Goal: Find contact information: Find contact information

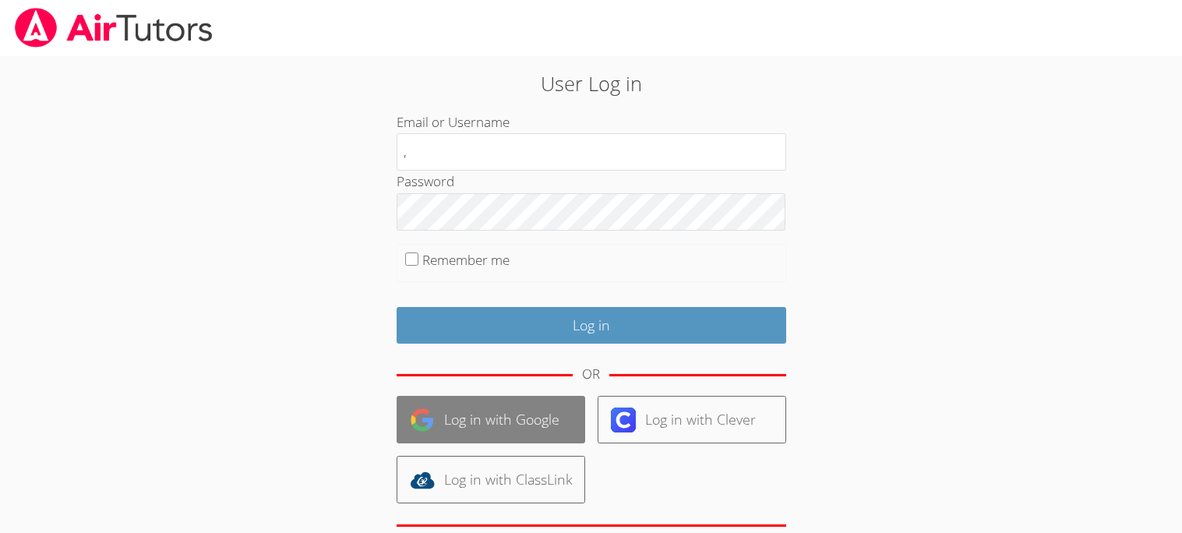
type input ","
click at [492, 422] on link "Log in with Google" at bounding box center [491, 420] width 189 height 48
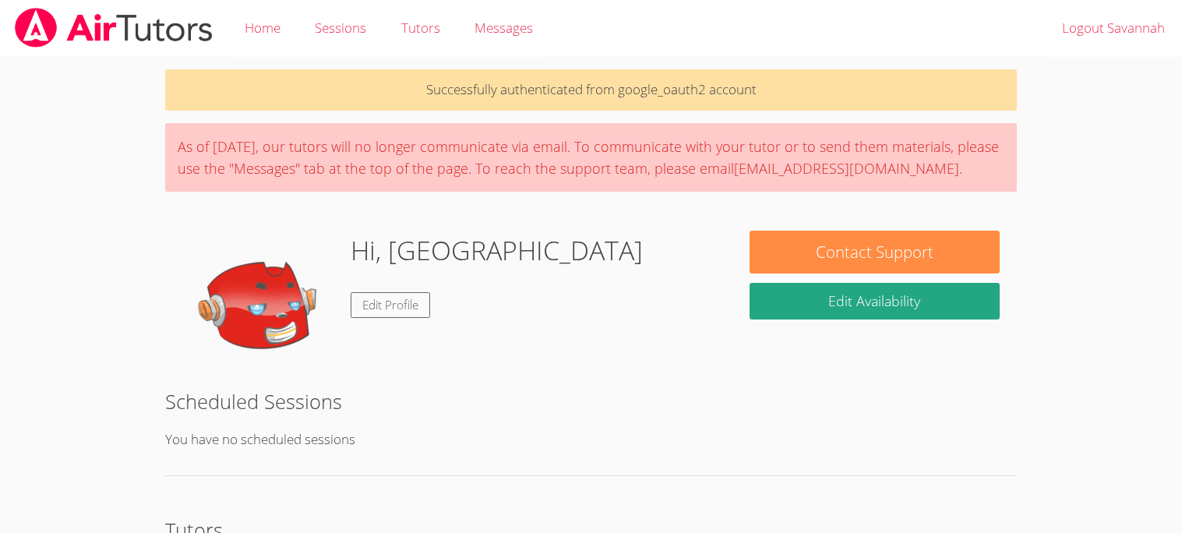
scroll to position [206, 0]
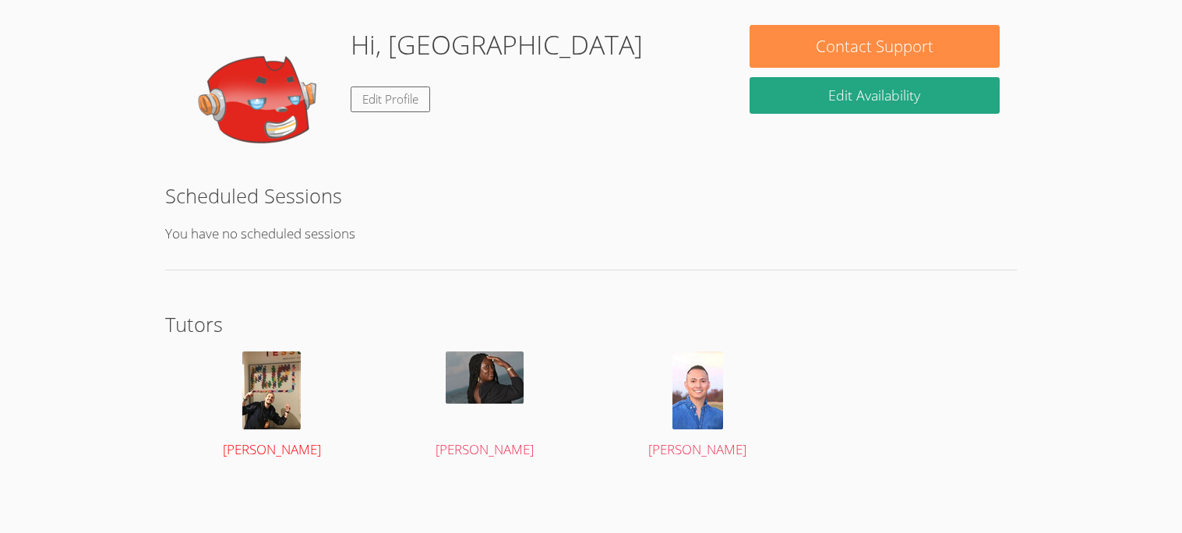
click at [287, 390] on img at bounding box center [271, 390] width 58 height 78
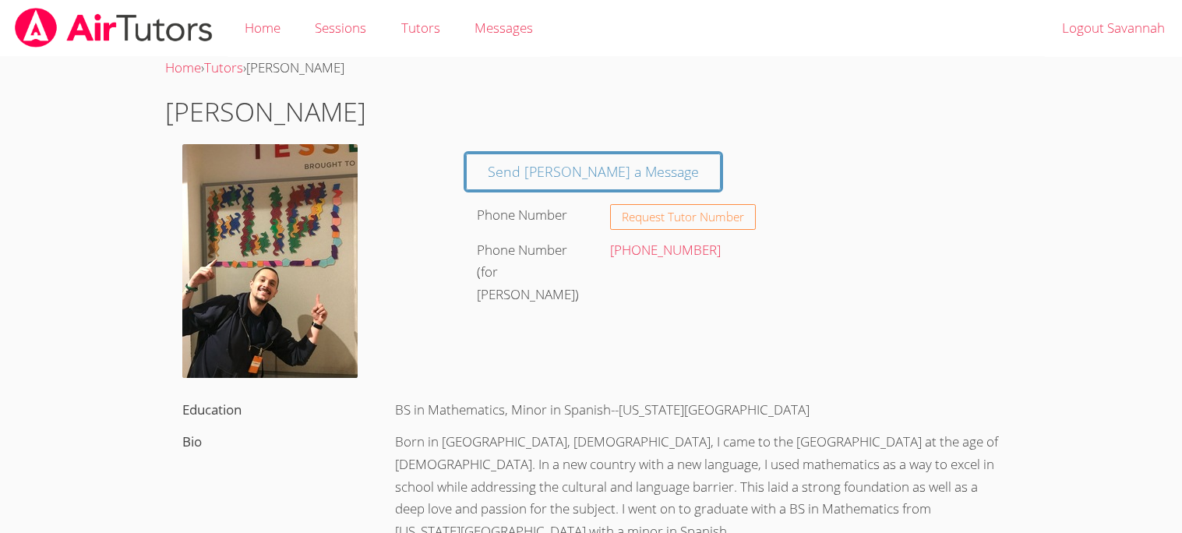
drag, startPoint x: 447, startPoint y: 214, endPoint x: 559, endPoint y: 286, distance: 133.1
click at [559, 144] on div "Send Felipe a Message Phone Number Request Tutor Number Phone Number (for Gerre…" at bounding box center [590, 144] width 851 height 0
click at [558, 284] on div "Phone Number (for Gerreld Jackson)" at bounding box center [532, 273] width 133 height 77
drag, startPoint x: 457, startPoint y: 232, endPoint x: 577, endPoint y: 304, distance: 139.1
click at [577, 304] on div "Send Felipe a Message Phone Number Request Tutor Number Phone Number (for Gerre…" at bounding box center [732, 227] width 567 height 167
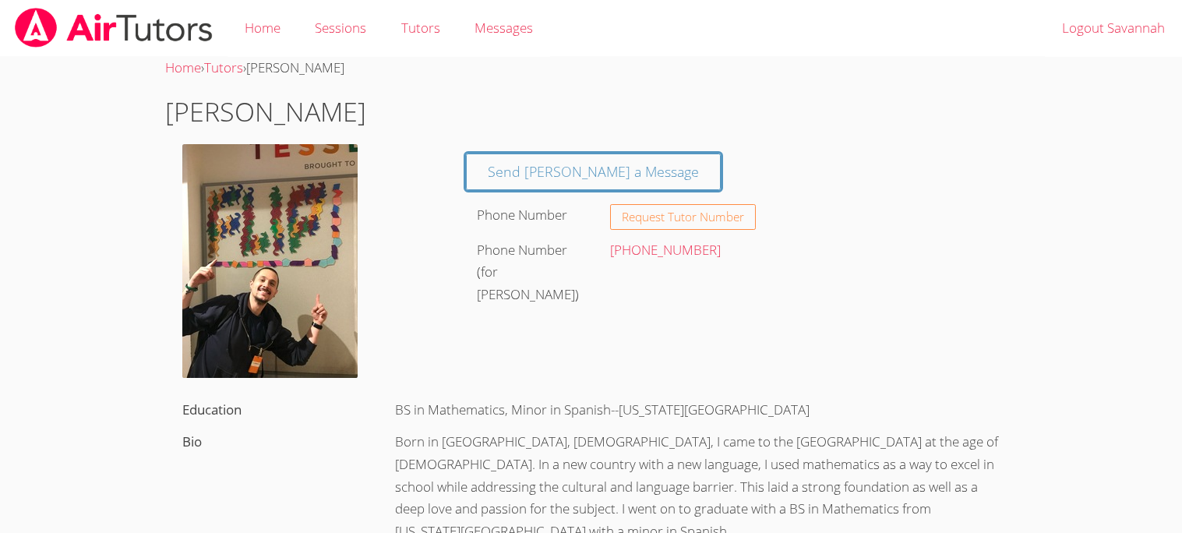
click at [577, 304] on div "Phone Number (for Gerreld Jackson)" at bounding box center [532, 273] width 133 height 77
drag, startPoint x: 460, startPoint y: 251, endPoint x: 531, endPoint y: 294, distance: 82.8
click at [531, 294] on div "Send Felipe a Message Phone Number Request Tutor Number Phone Number (for Gerre…" at bounding box center [732, 227] width 567 height 167
click at [531, 294] on div "Phone Number (for Gerreld Jackson)" at bounding box center [532, 273] width 133 height 77
drag, startPoint x: 531, startPoint y: 294, endPoint x: 481, endPoint y: 256, distance: 62.8
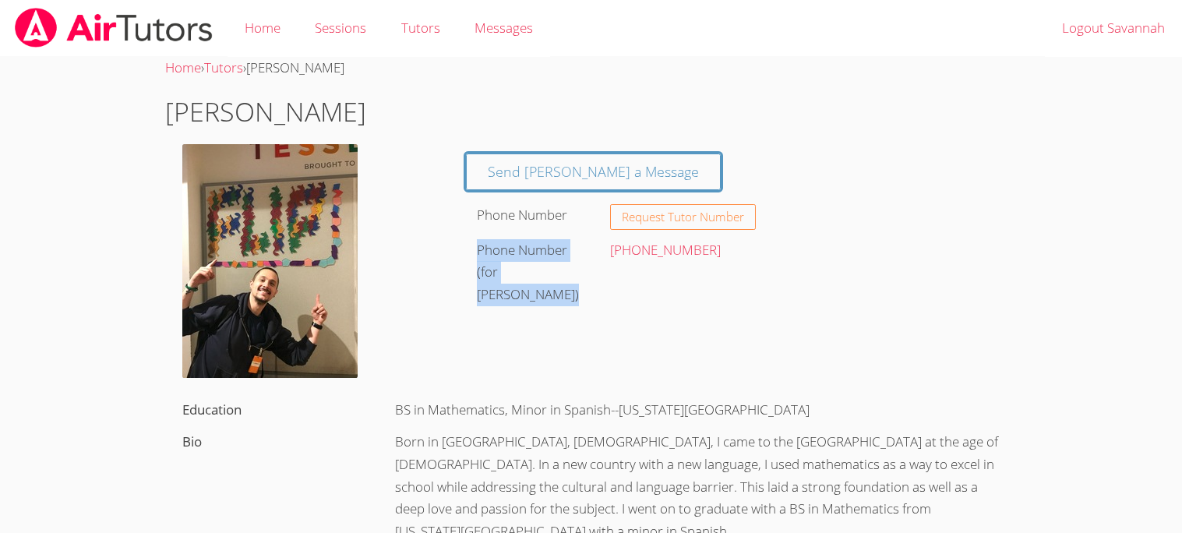
click at [481, 256] on div "Phone Number (for Gerreld Jackson)" at bounding box center [532, 273] width 133 height 77
click at [480, 254] on label "Phone Number (for Gerreld Jackson)" at bounding box center [528, 272] width 102 height 63
drag, startPoint x: 480, startPoint y: 253, endPoint x: 552, endPoint y: 350, distance: 120.3
click at [565, 243] on label "Phone Number (for Gerreld Jackson)" at bounding box center [528, 272] width 102 height 63
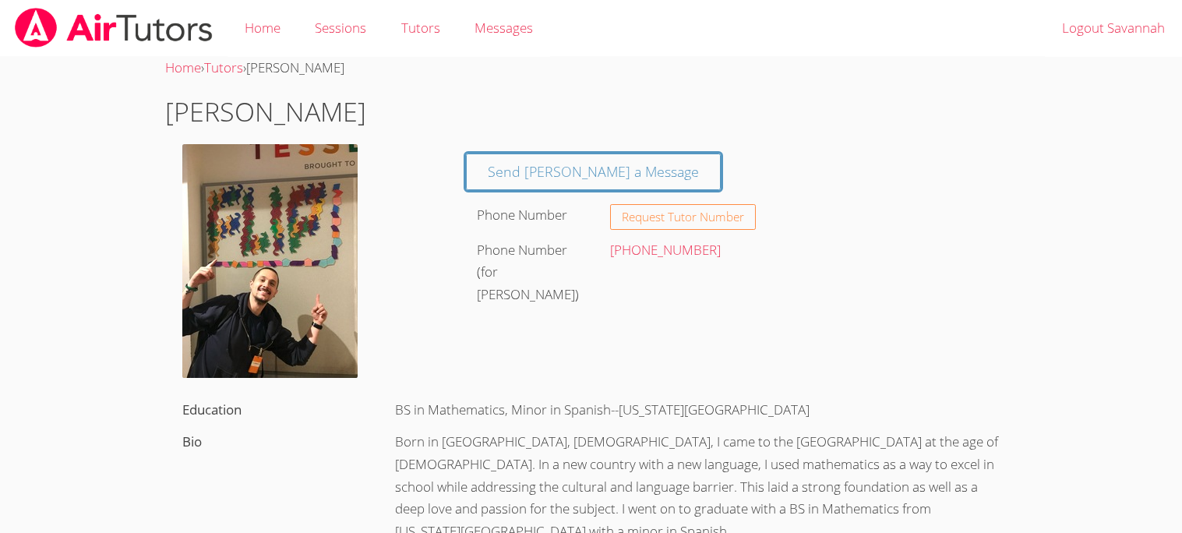
click at [75, 19] on img at bounding box center [113, 28] width 201 height 40
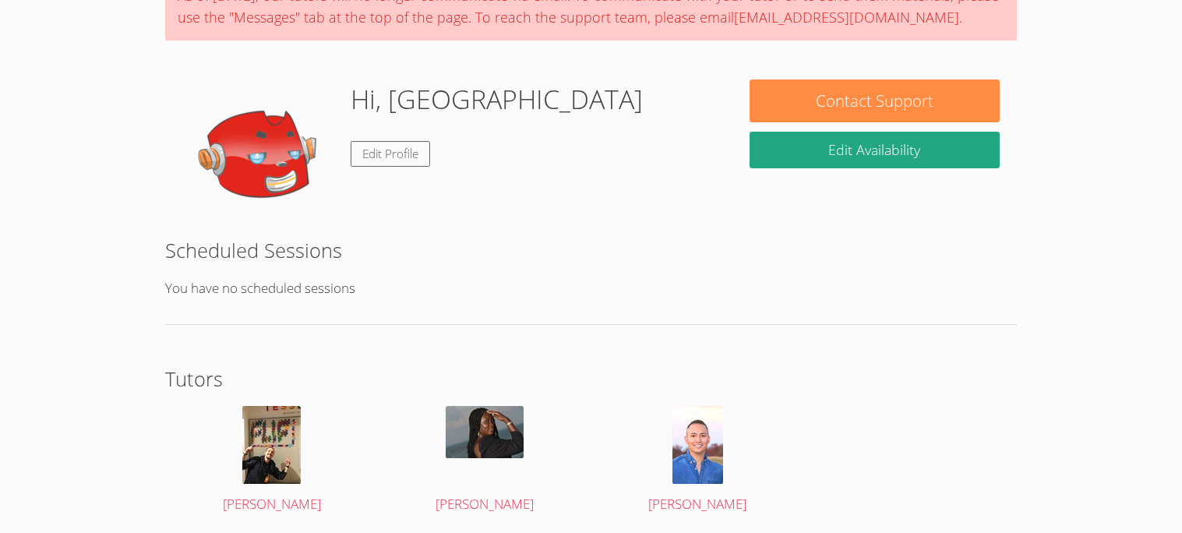
scroll to position [152, 0]
